Goal: Task Accomplishment & Management: Complete application form

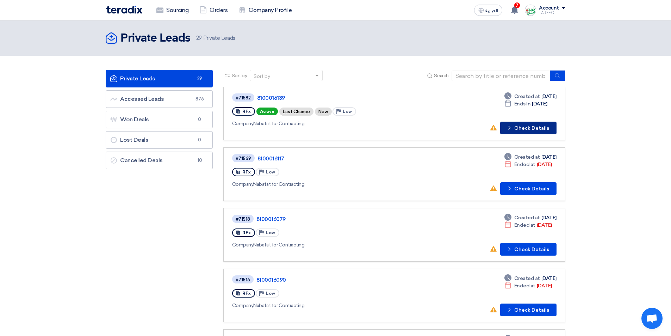
click at [532, 128] on button "Check details Check Details" at bounding box center [528, 127] width 56 height 13
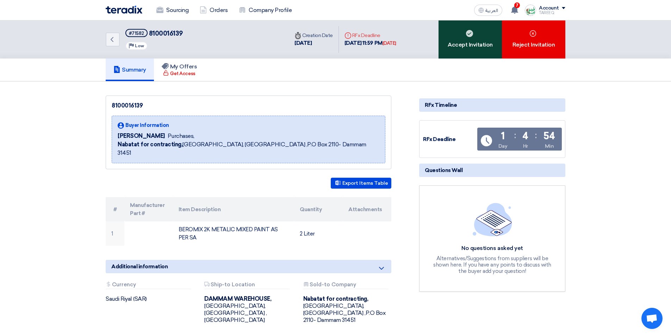
click at [469, 45] on div "Accept Invitation" at bounding box center [469, 39] width 63 height 38
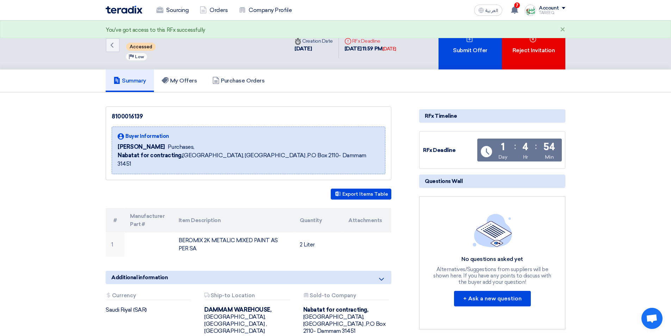
click at [469, 45] on div "Submit Offer" at bounding box center [469, 44] width 63 height 49
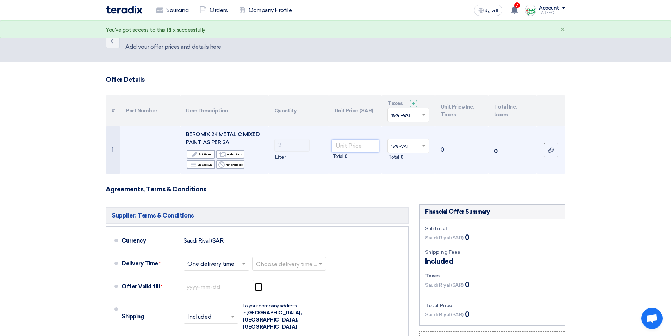
click at [350, 143] on input "number" at bounding box center [356, 145] width 48 height 13
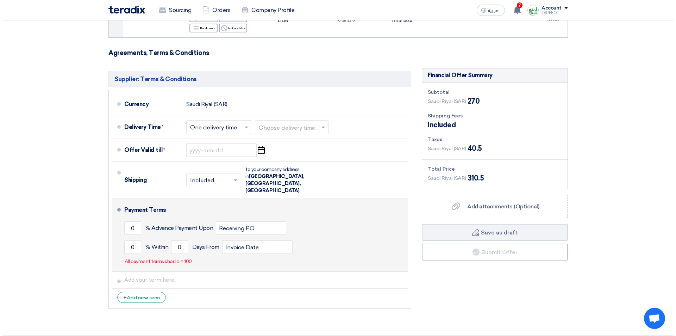
scroll to position [141, 0]
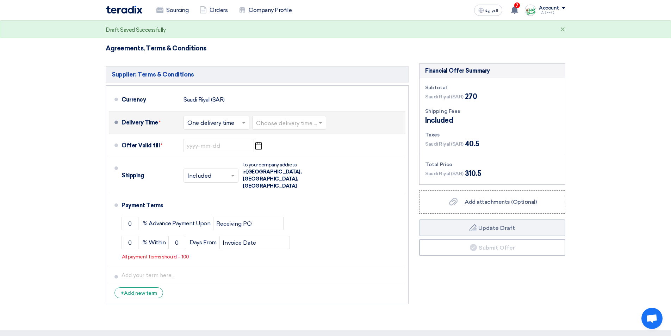
type input "135"
click at [202, 125] on input "text" at bounding box center [216, 123] width 59 height 10
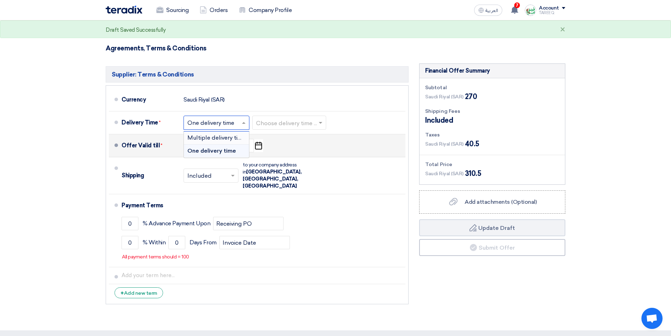
click at [305, 144] on div "Offer Valid till * Pick a date" at bounding box center [261, 145] width 281 height 17
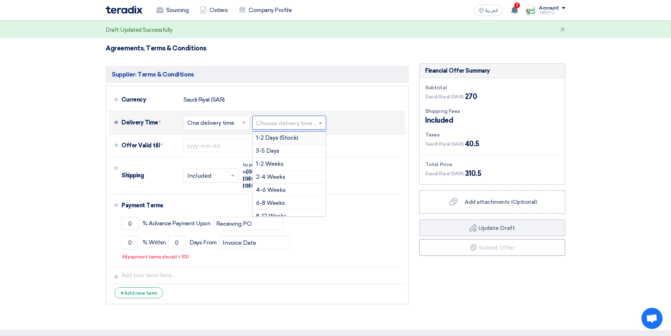
click at [294, 123] on input "text" at bounding box center [289, 123] width 67 height 10
click at [262, 148] on span "3-5 Days" at bounding box center [267, 150] width 23 height 7
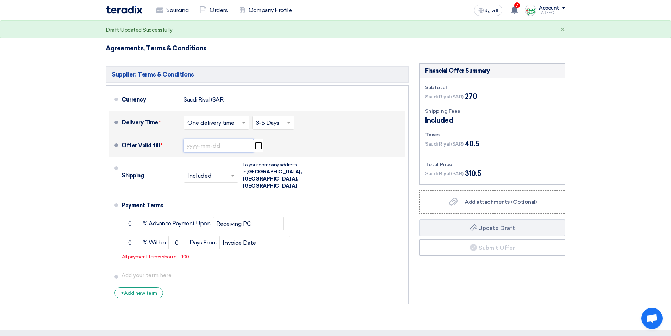
click at [200, 147] on input at bounding box center [218, 145] width 70 height 13
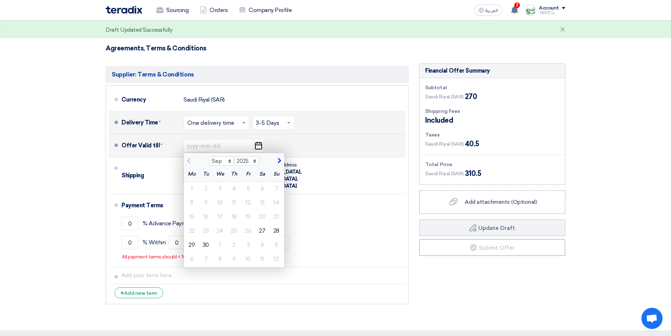
click at [279, 162] on span "button" at bounding box center [278, 160] width 4 height 6
select select "10"
click at [252, 190] on div "3" at bounding box center [248, 188] width 14 height 14
type input "10/3/2025"
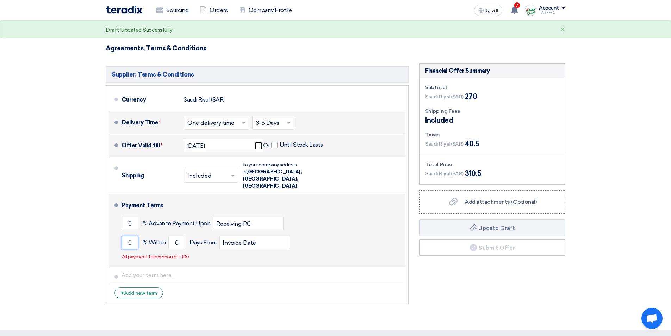
click at [126, 236] on input "0" at bounding box center [129, 242] width 17 height 13
type input "100"
click at [166, 233] on div "100 % Within 0 Days From Invoice Date" at bounding box center [261, 242] width 281 height 19
click at [169, 236] on input "0" at bounding box center [176, 242] width 17 height 13
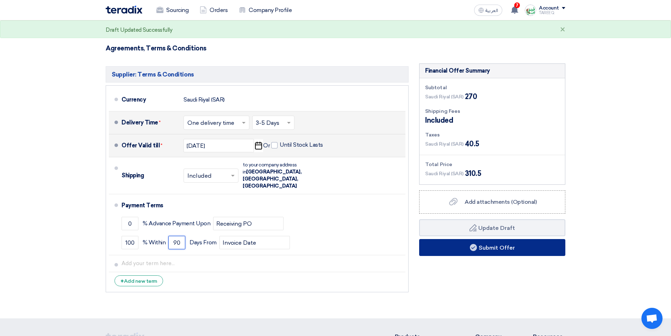
type input "90"
click at [450, 249] on button "Submit Offer" at bounding box center [492, 247] width 146 height 17
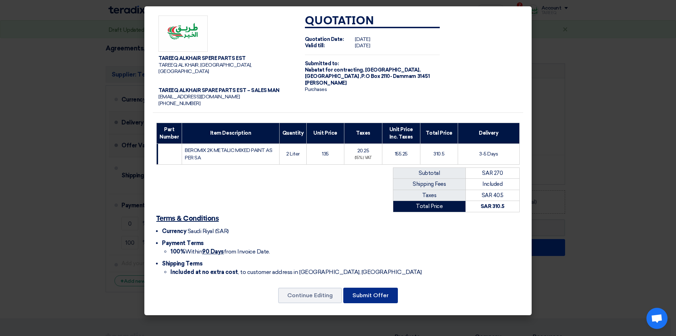
drag, startPoint x: 363, startPoint y: 291, endPoint x: 361, endPoint y: 285, distance: 6.2
click at [363, 291] on button "Submit Offer" at bounding box center [370, 294] width 55 height 15
